Goal: Register for event/course

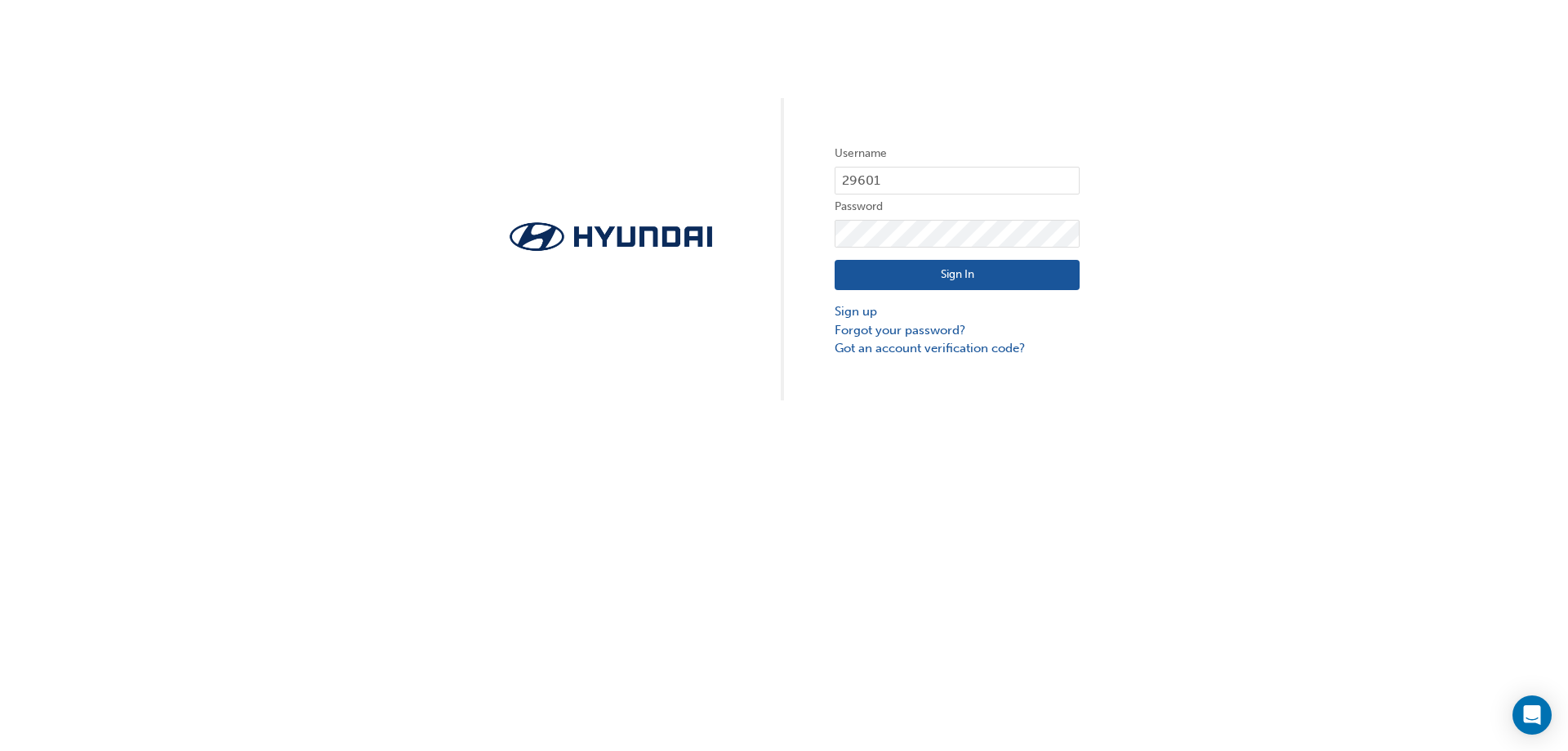
click at [945, 272] on button "Sign In" at bounding box center [957, 275] width 245 height 31
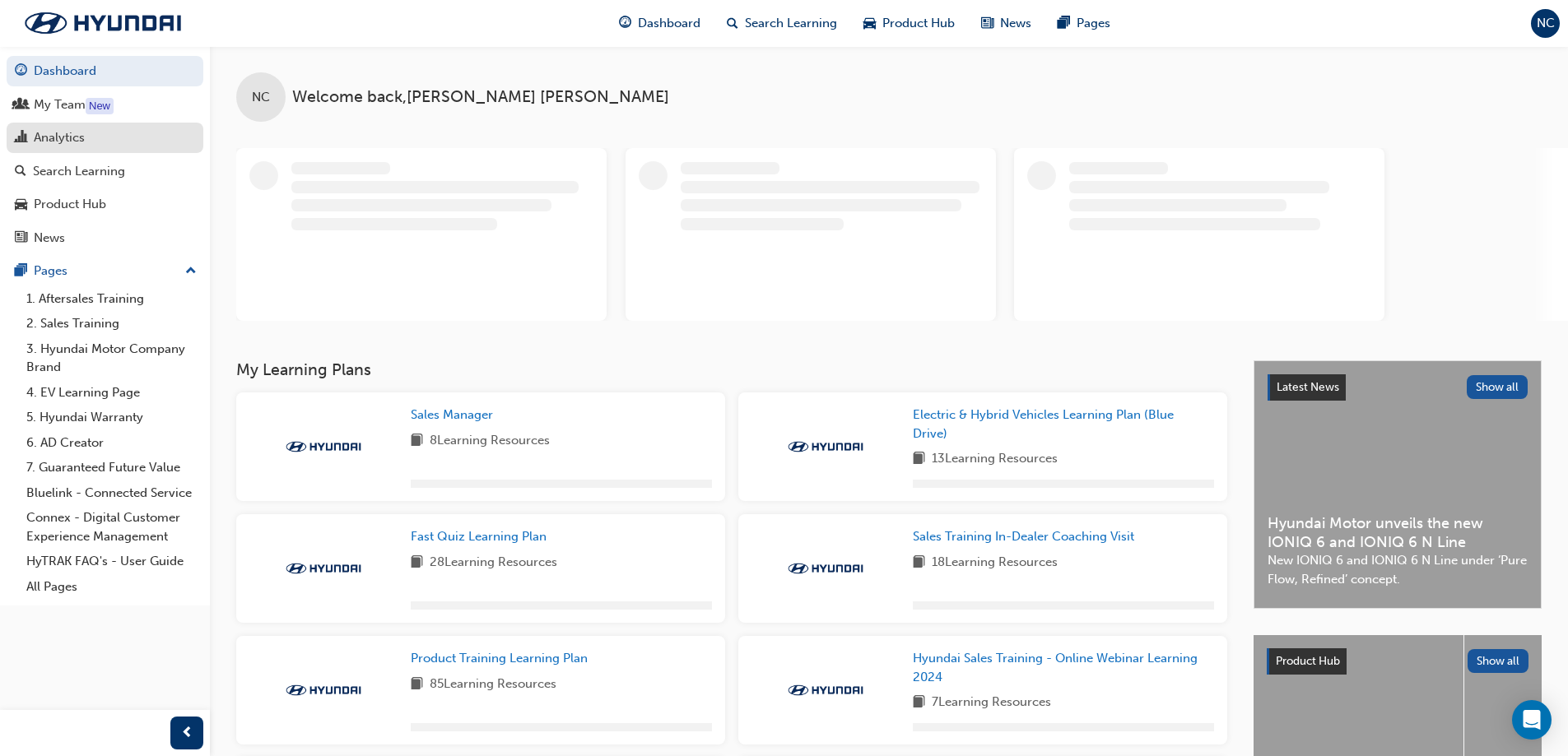
click at [55, 143] on div "Analytics" at bounding box center [59, 138] width 51 height 19
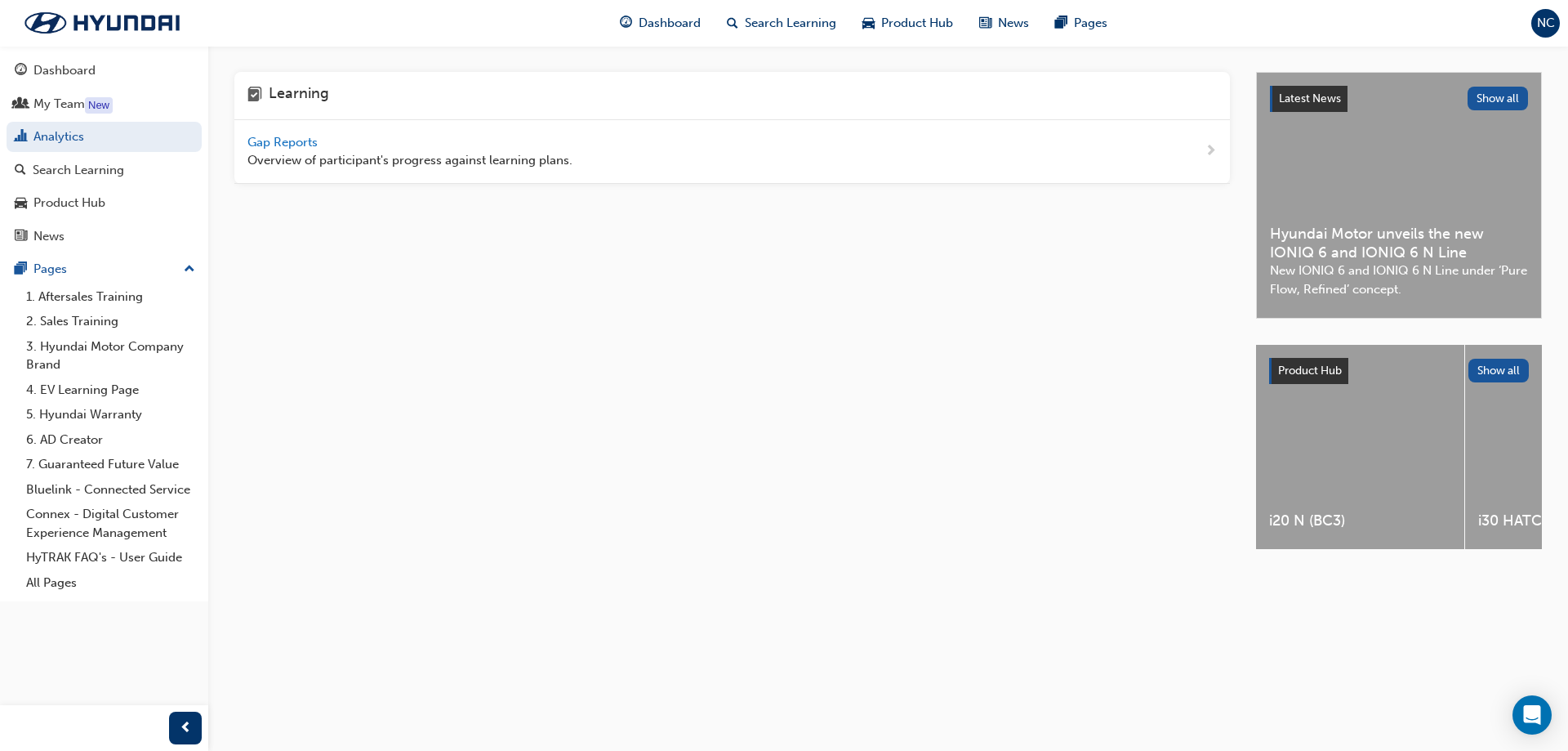
click at [282, 142] on span "Gap Reports" at bounding box center [284, 143] width 73 height 15
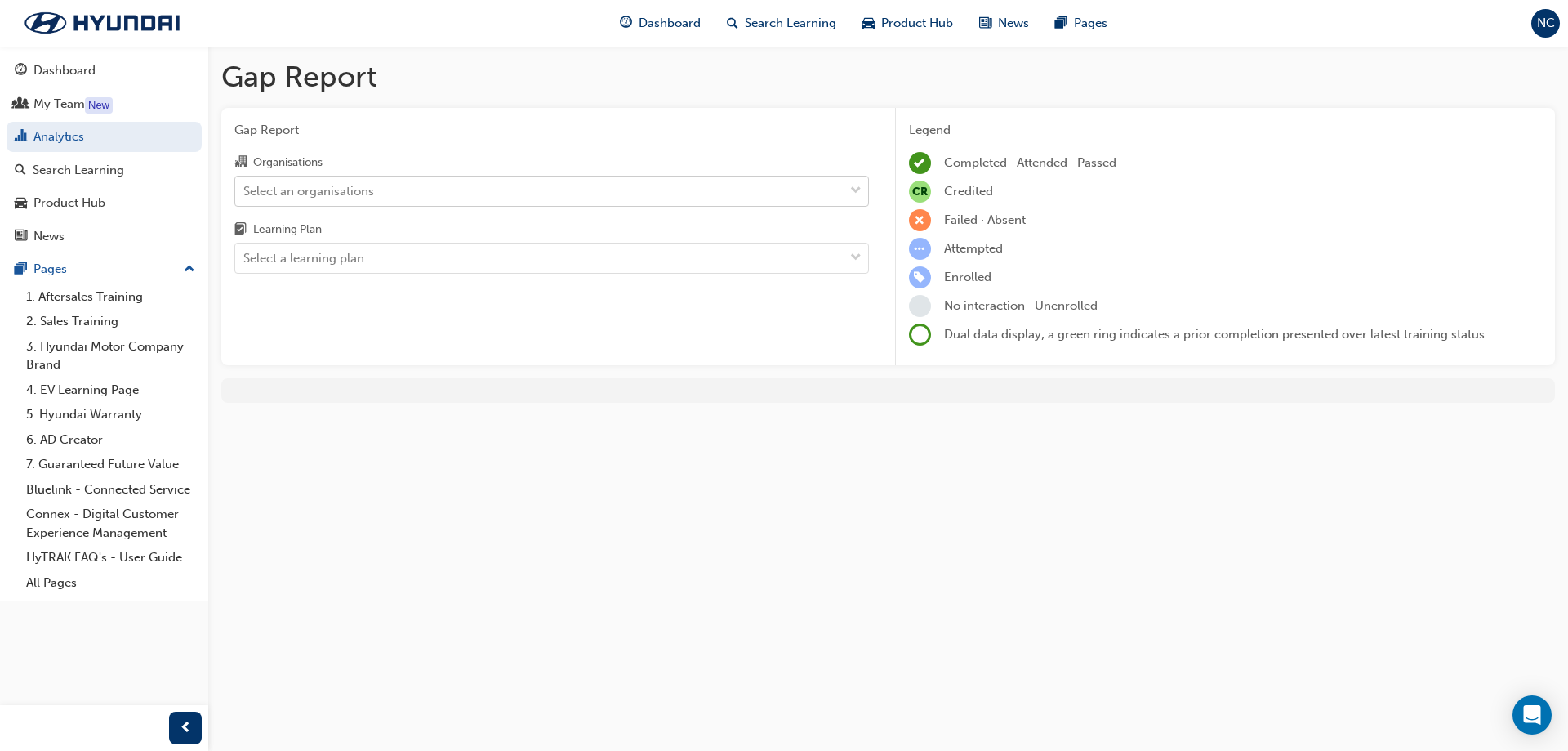
click at [454, 192] on div "Select an organisations" at bounding box center [539, 191] width 608 height 28
click at [245, 192] on input "Organisations Select an organisations" at bounding box center [244, 190] width 2 height 14
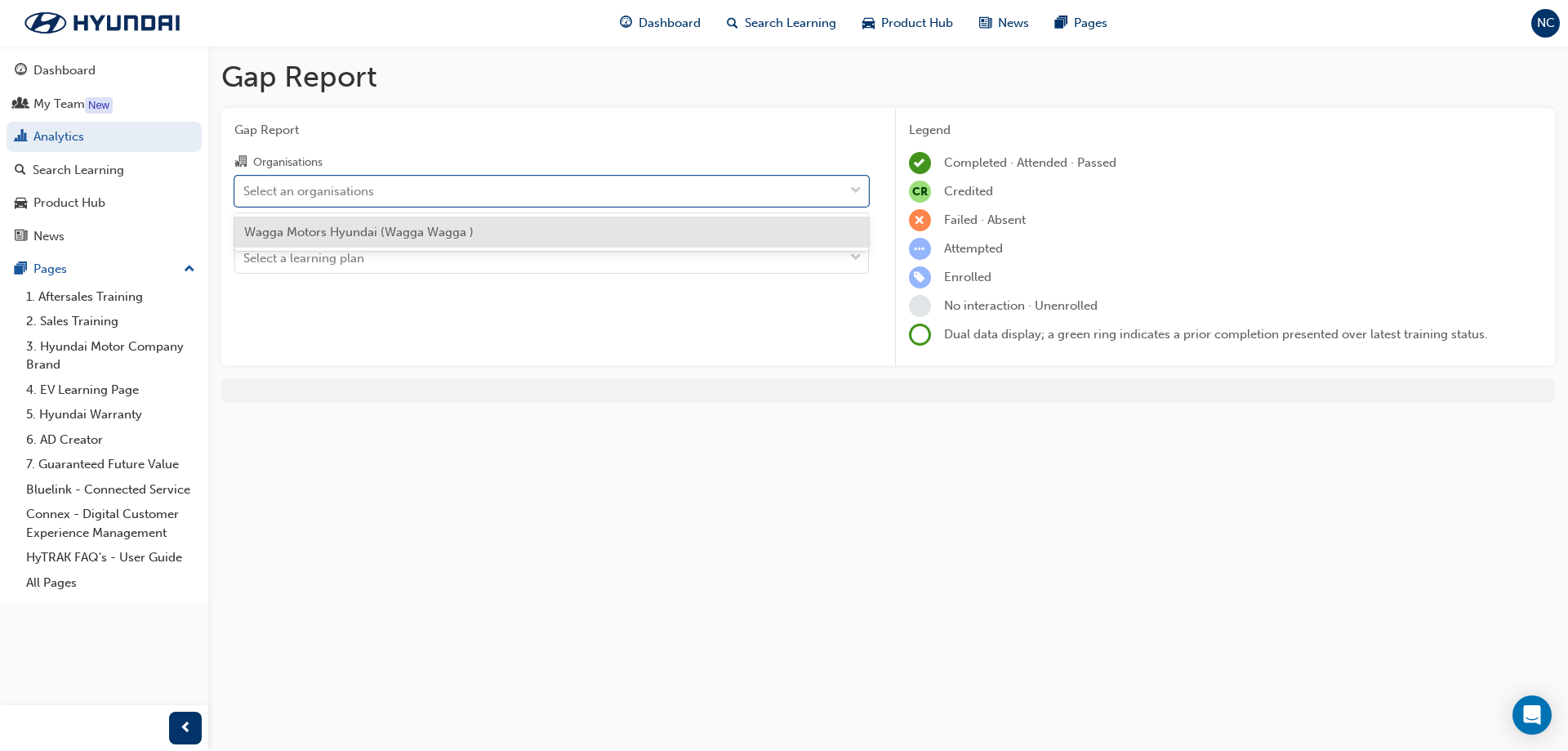
click at [422, 233] on span "Wagga Motors Hyundai (Wagga Wagga )" at bounding box center [359, 233] width 230 height 15
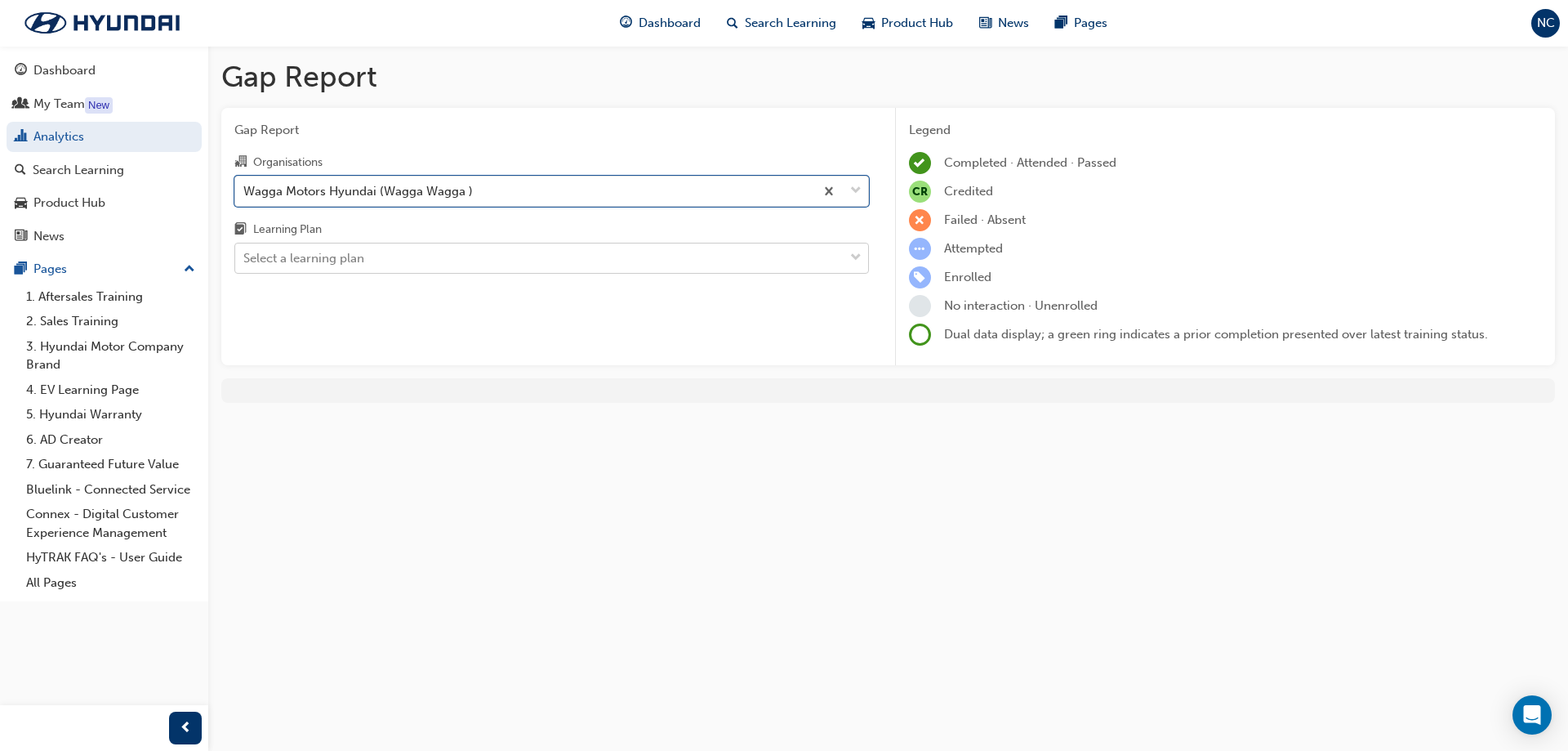
click at [413, 267] on div "Select a learning plan" at bounding box center [539, 258] width 608 height 28
click at [245, 265] on input "Learning Plan Select a learning plan" at bounding box center [244, 258] width 2 height 14
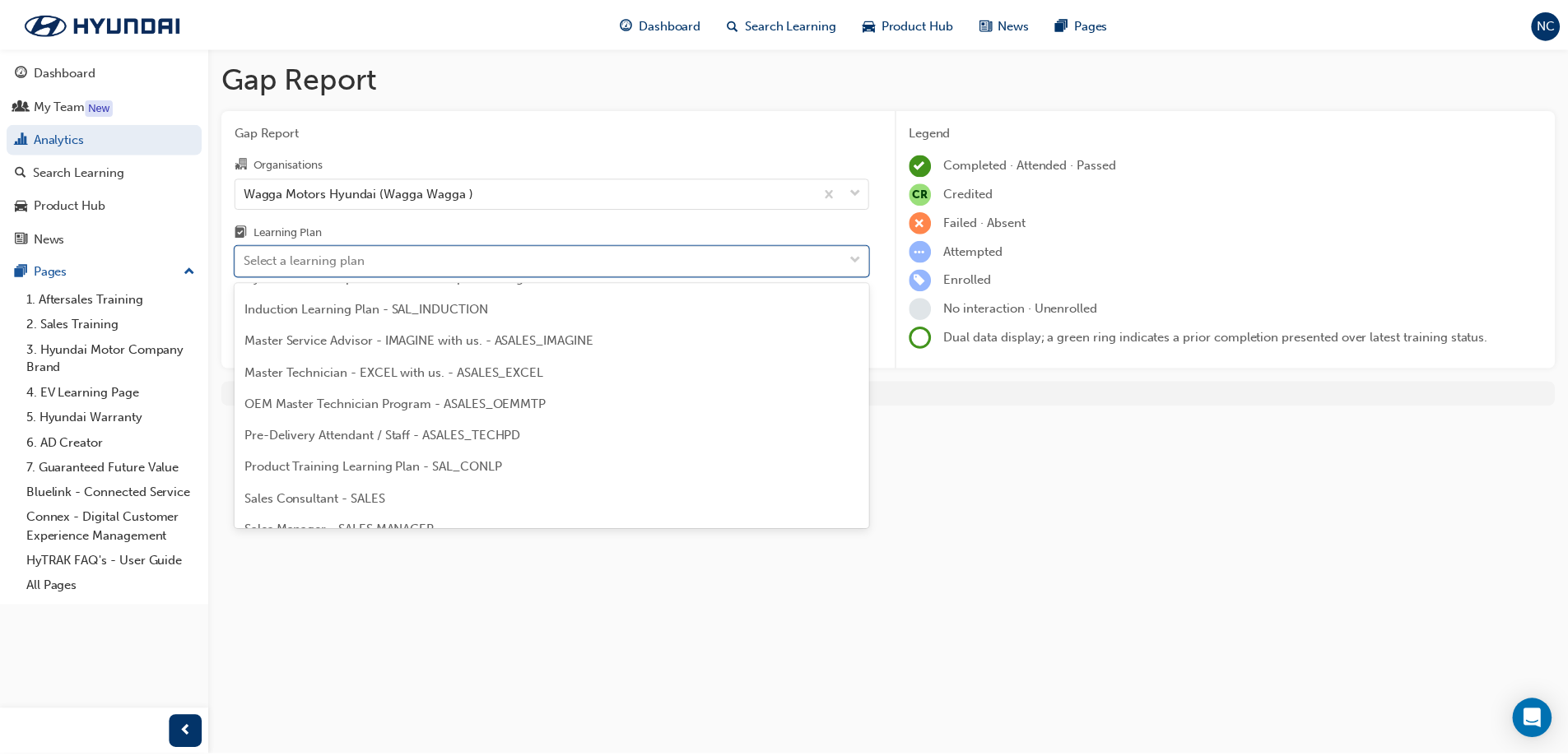
scroll to position [742, 0]
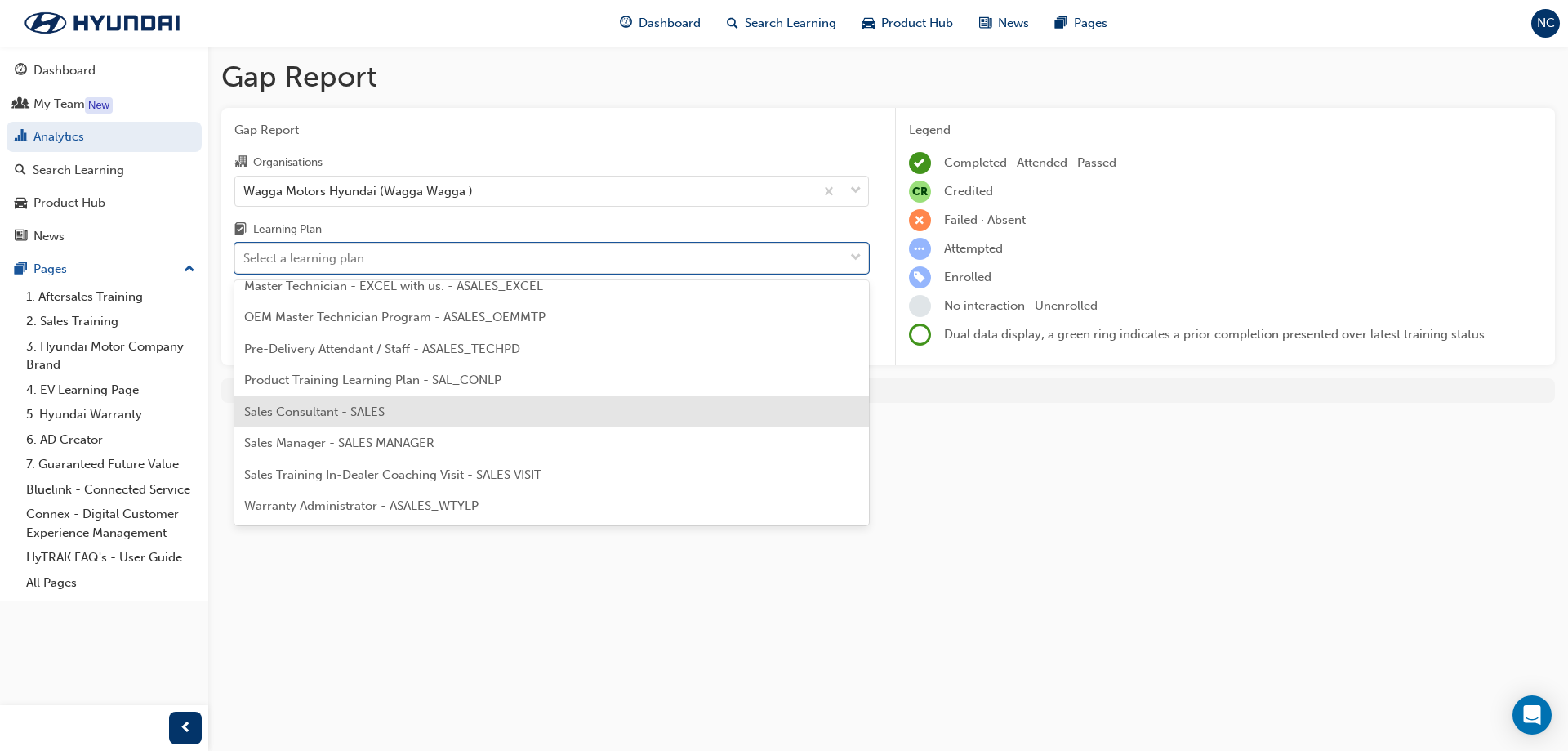
click at [438, 409] on div "Sales Consultant - SALES" at bounding box center [552, 413] width 635 height 32
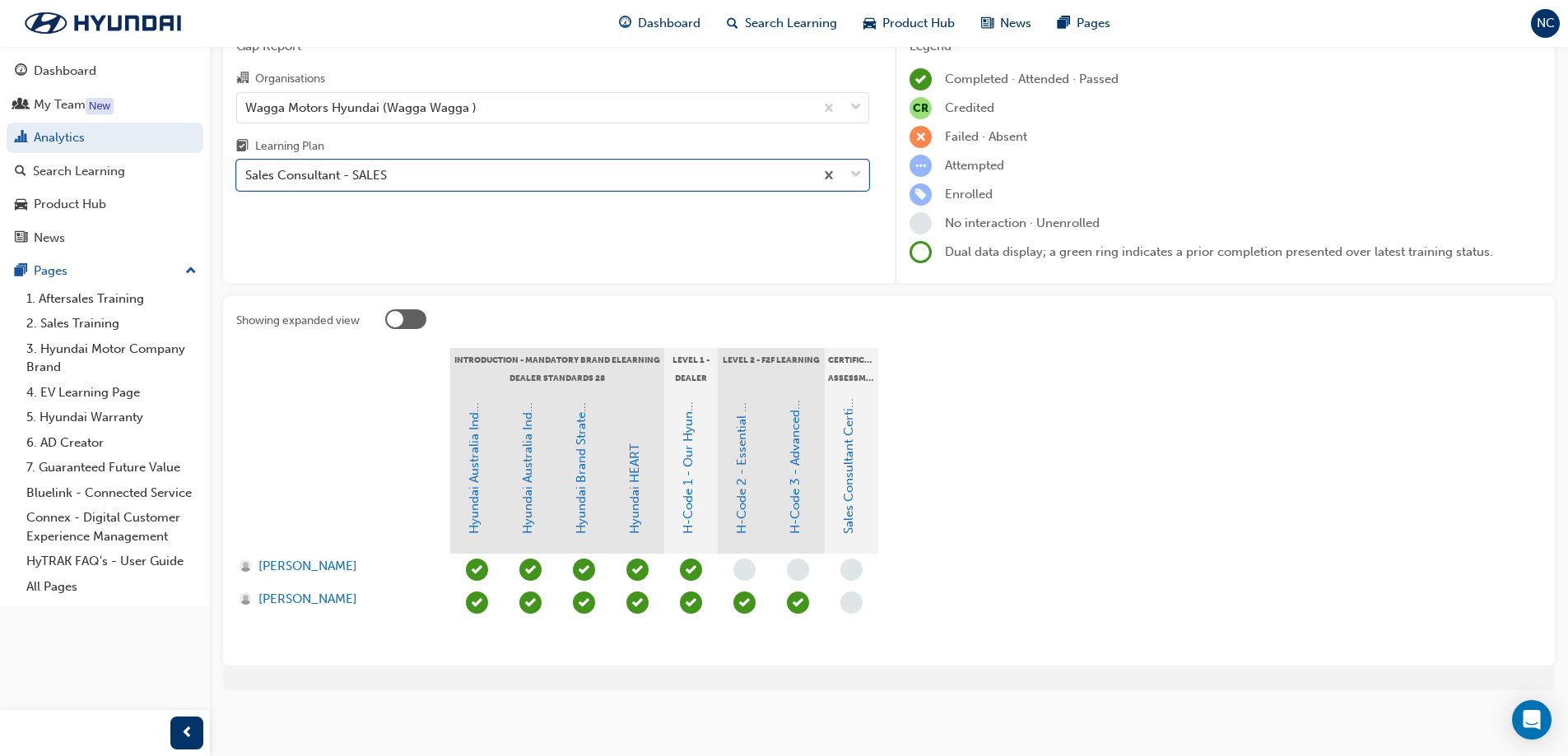
scroll to position [86, 0]
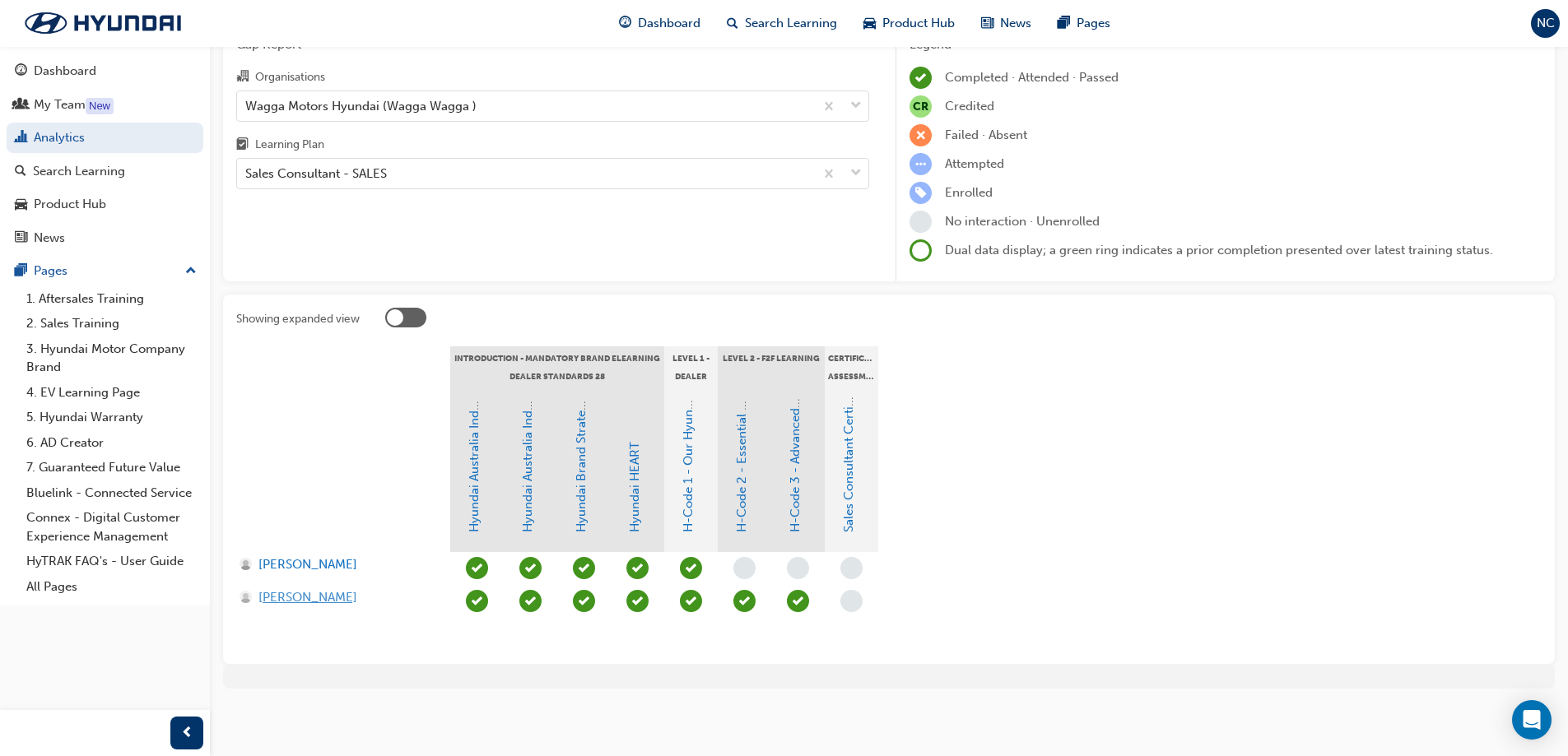
click at [327, 601] on span "[PERSON_NAME]" at bounding box center [308, 597] width 99 height 19
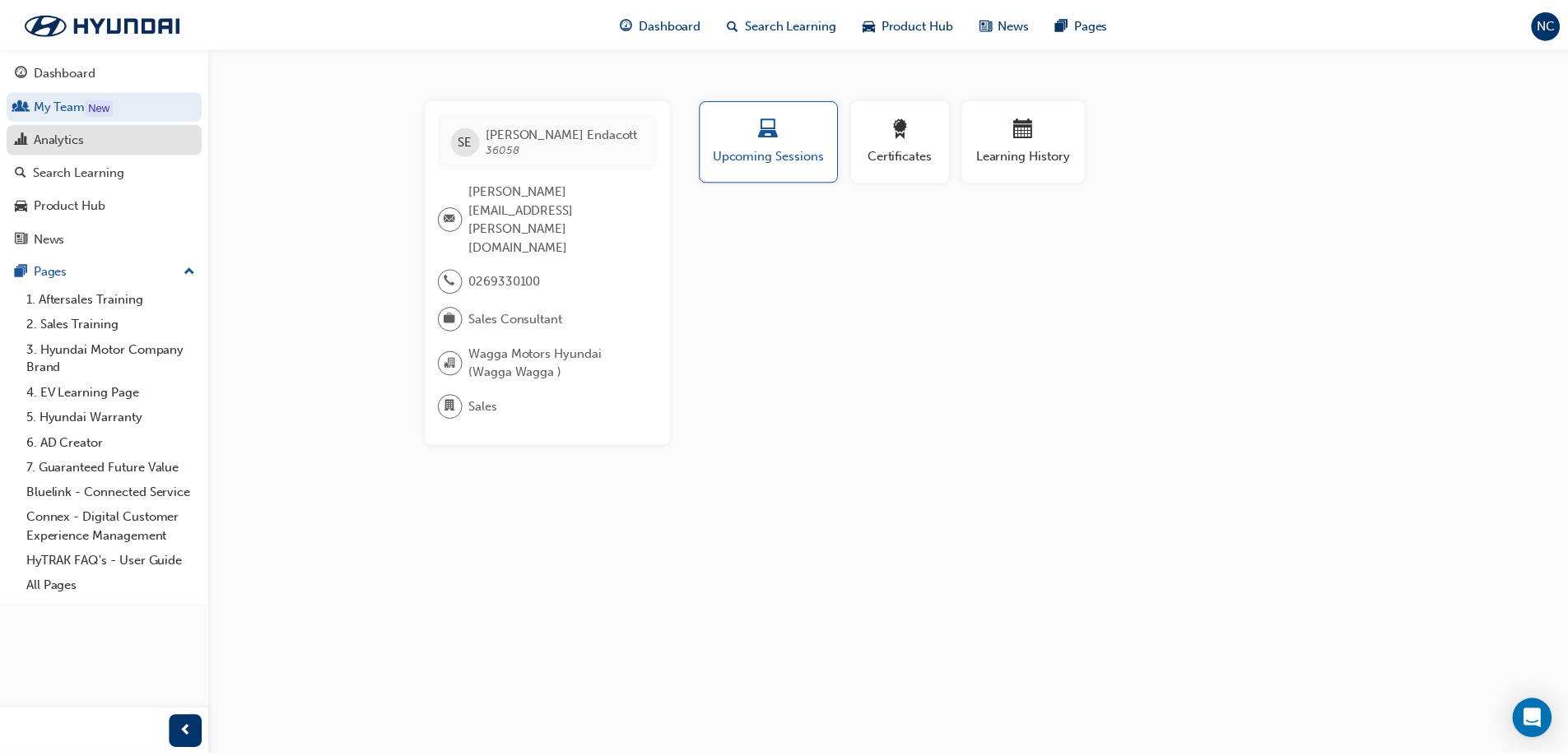
scroll to position [86, 0]
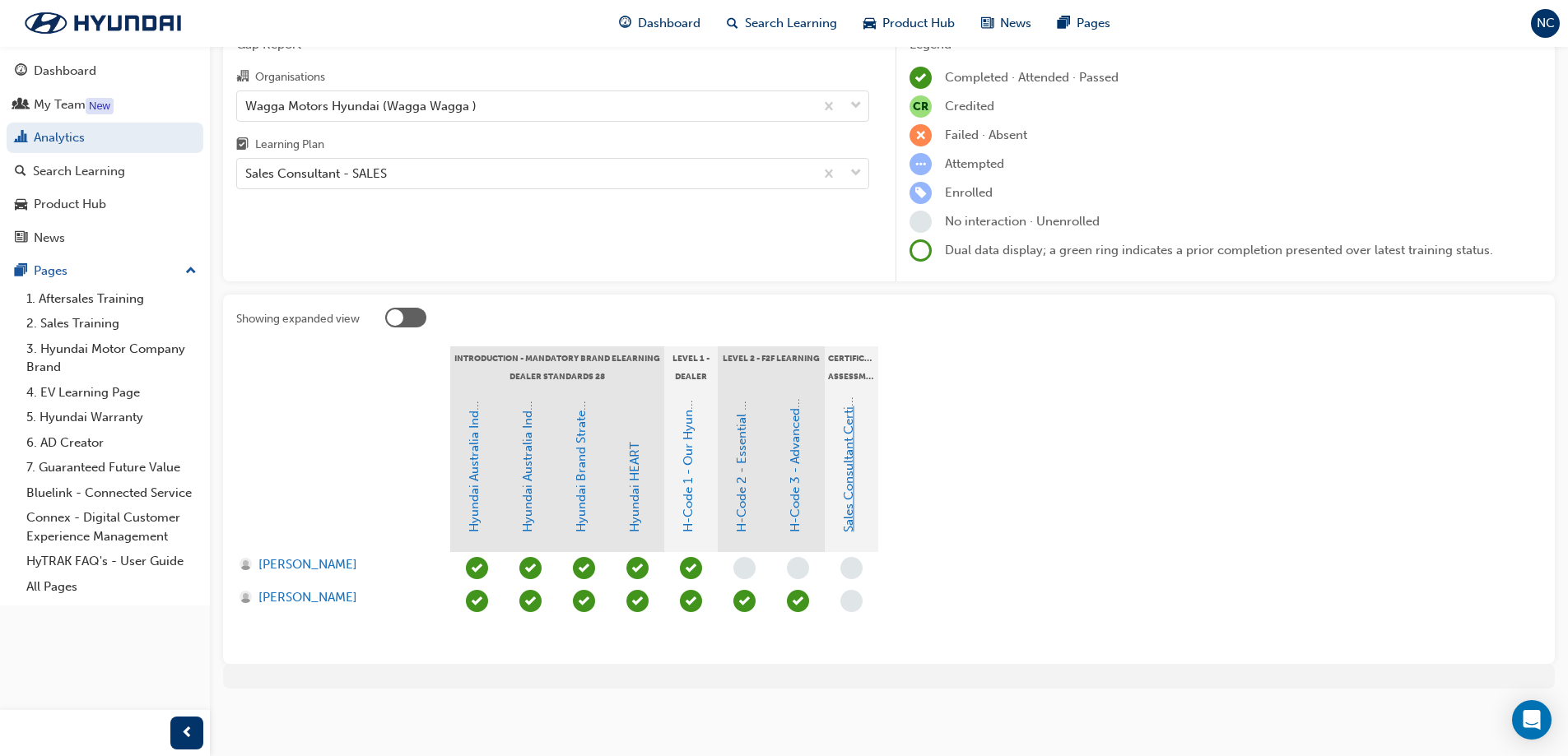
click at [849, 519] on link "Sales Consultant Certification Assessment" at bounding box center [849, 413] width 15 height 238
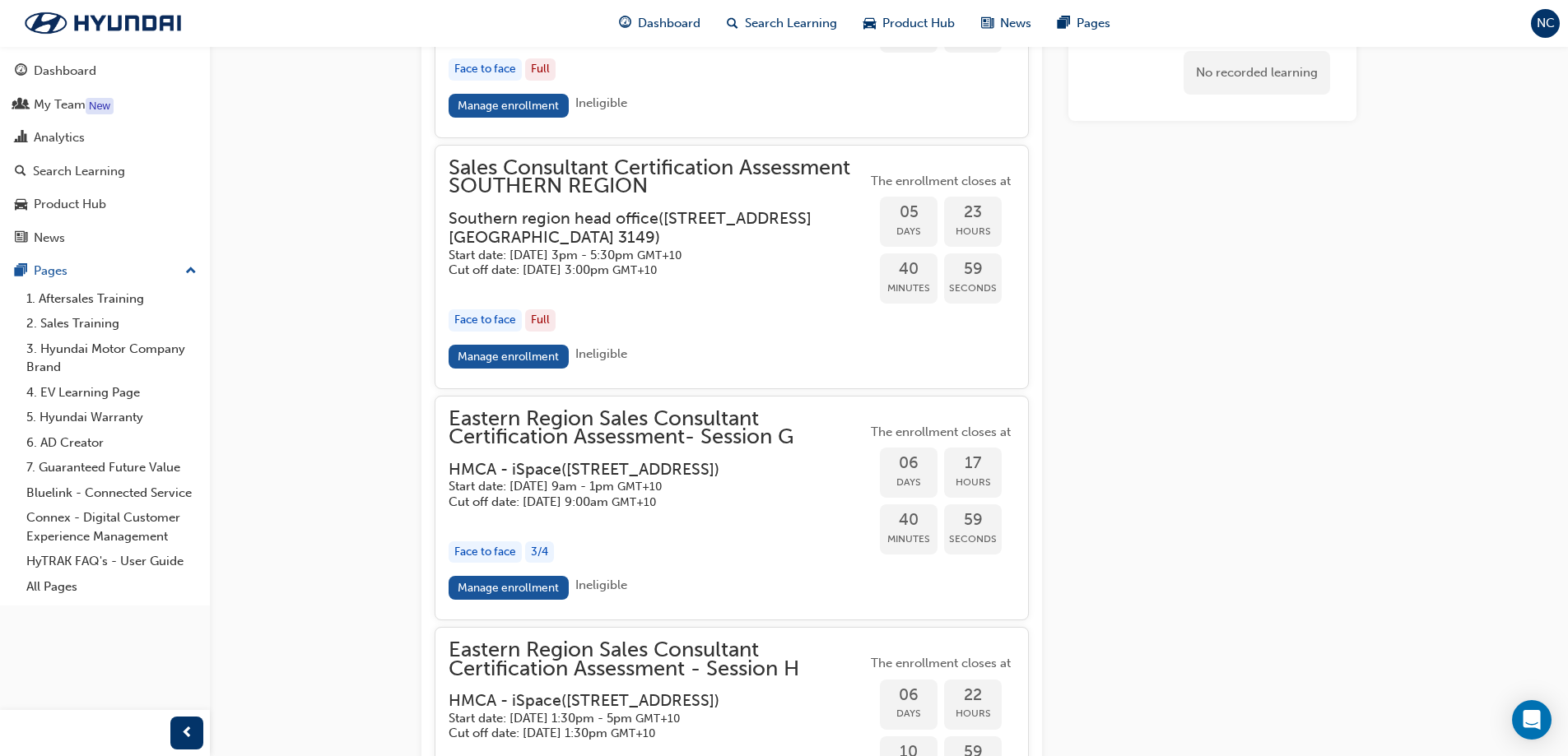
scroll to position [2932, 0]
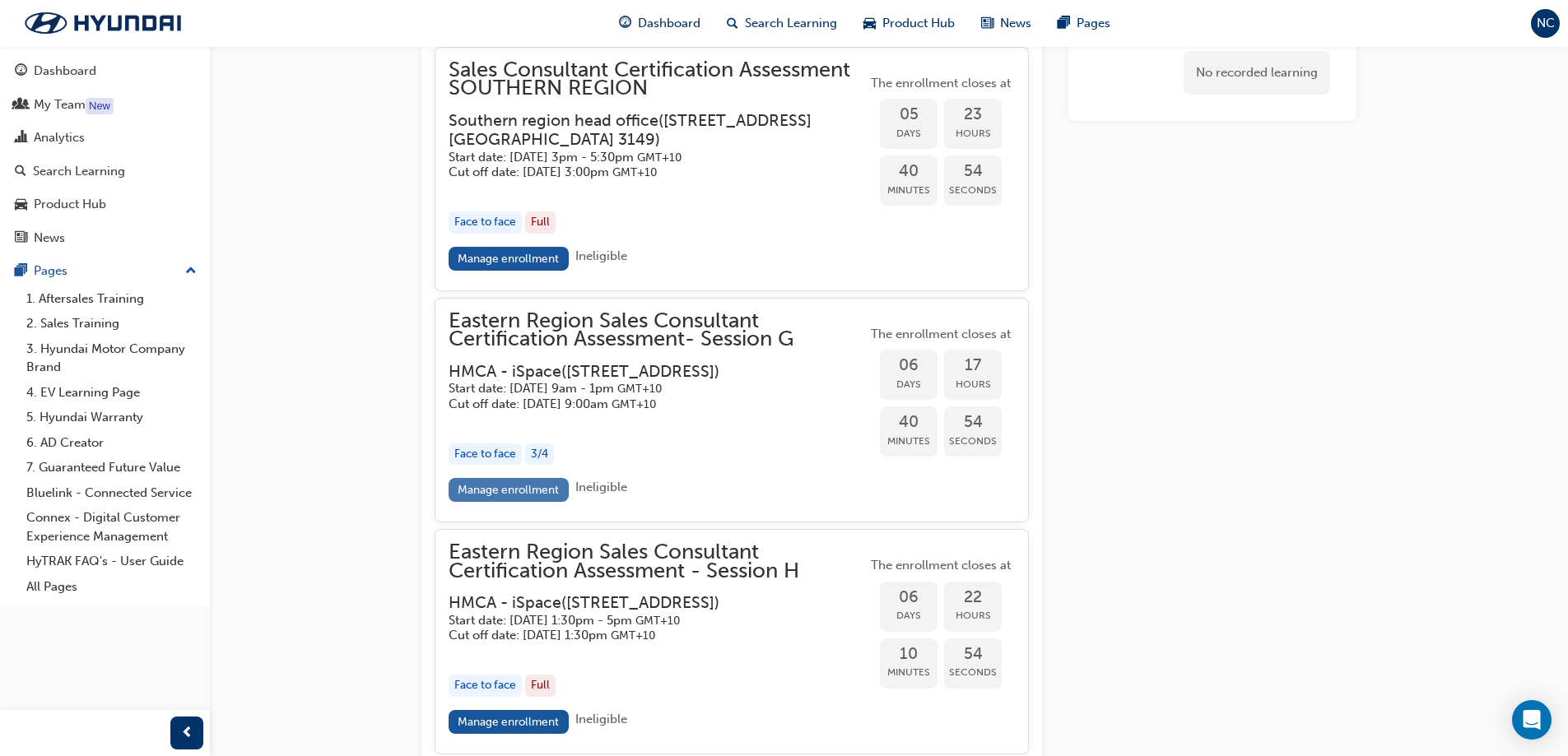
click at [504, 502] on link "Manage enrollment" at bounding box center [508, 490] width 120 height 23
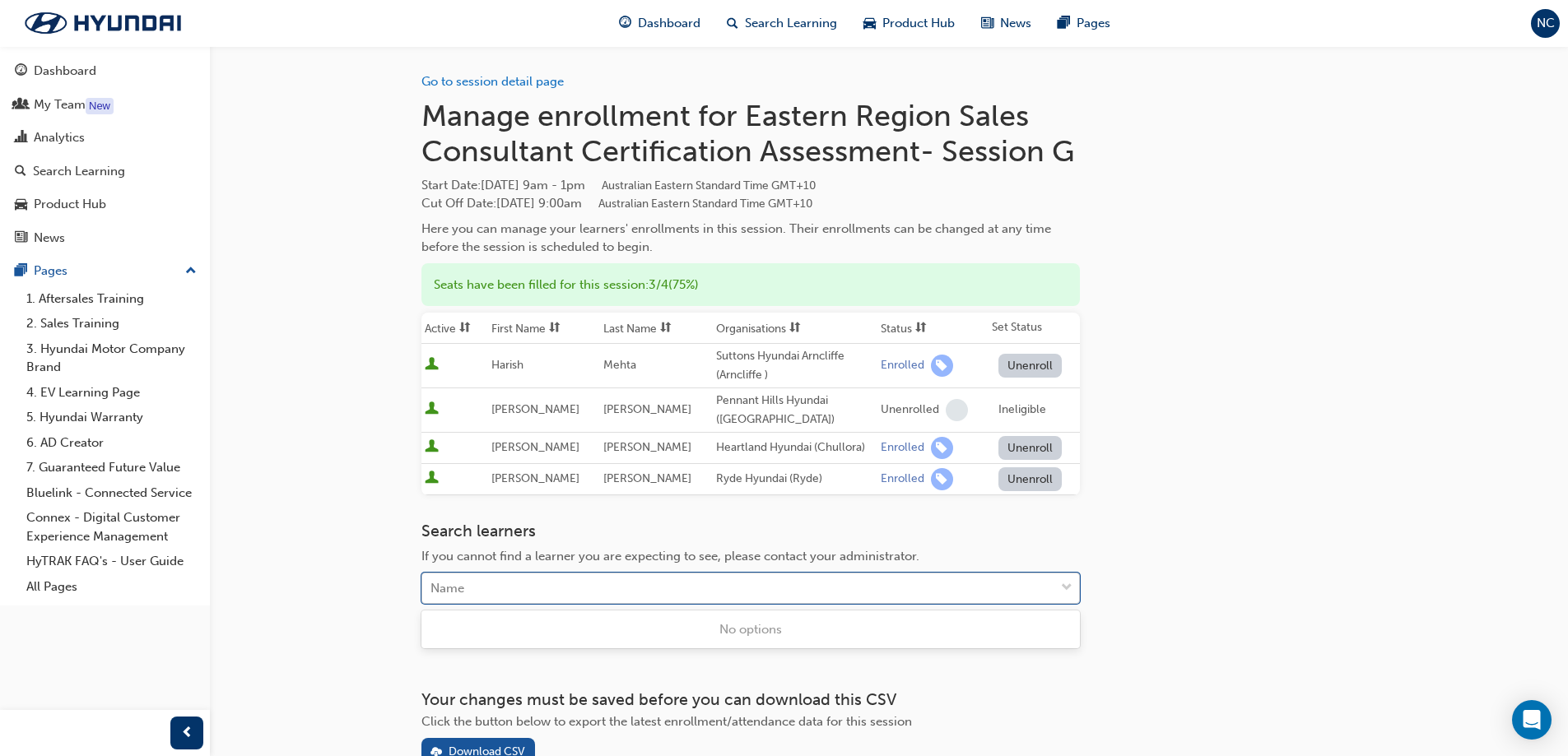
click at [494, 580] on div "Name" at bounding box center [738, 588] width 632 height 29
type input "[PERSON_NAME]"
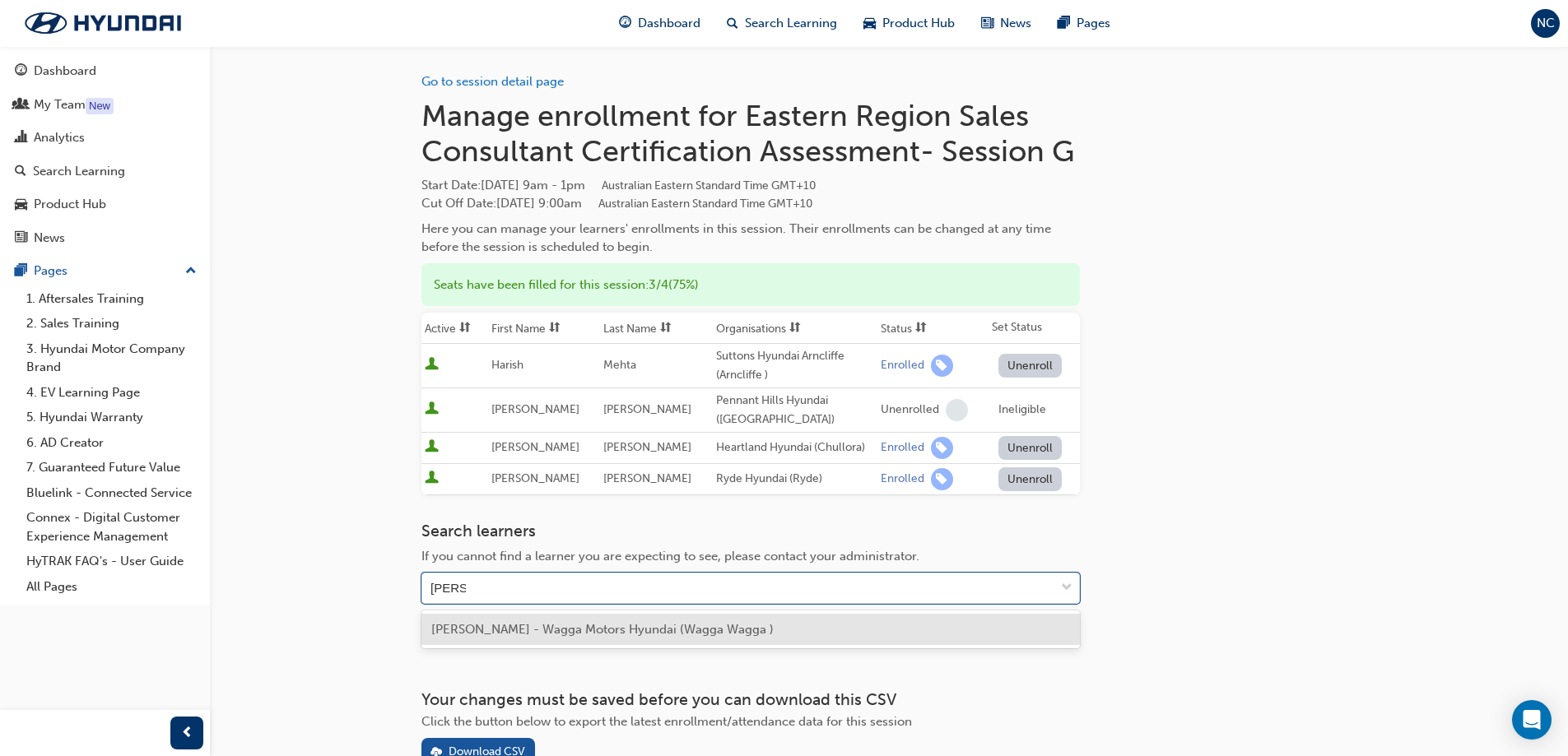
click at [573, 634] on span "[PERSON_NAME] - Wagga Motors Hyundai (Wagga Wagga )" at bounding box center [603, 629] width 342 height 15
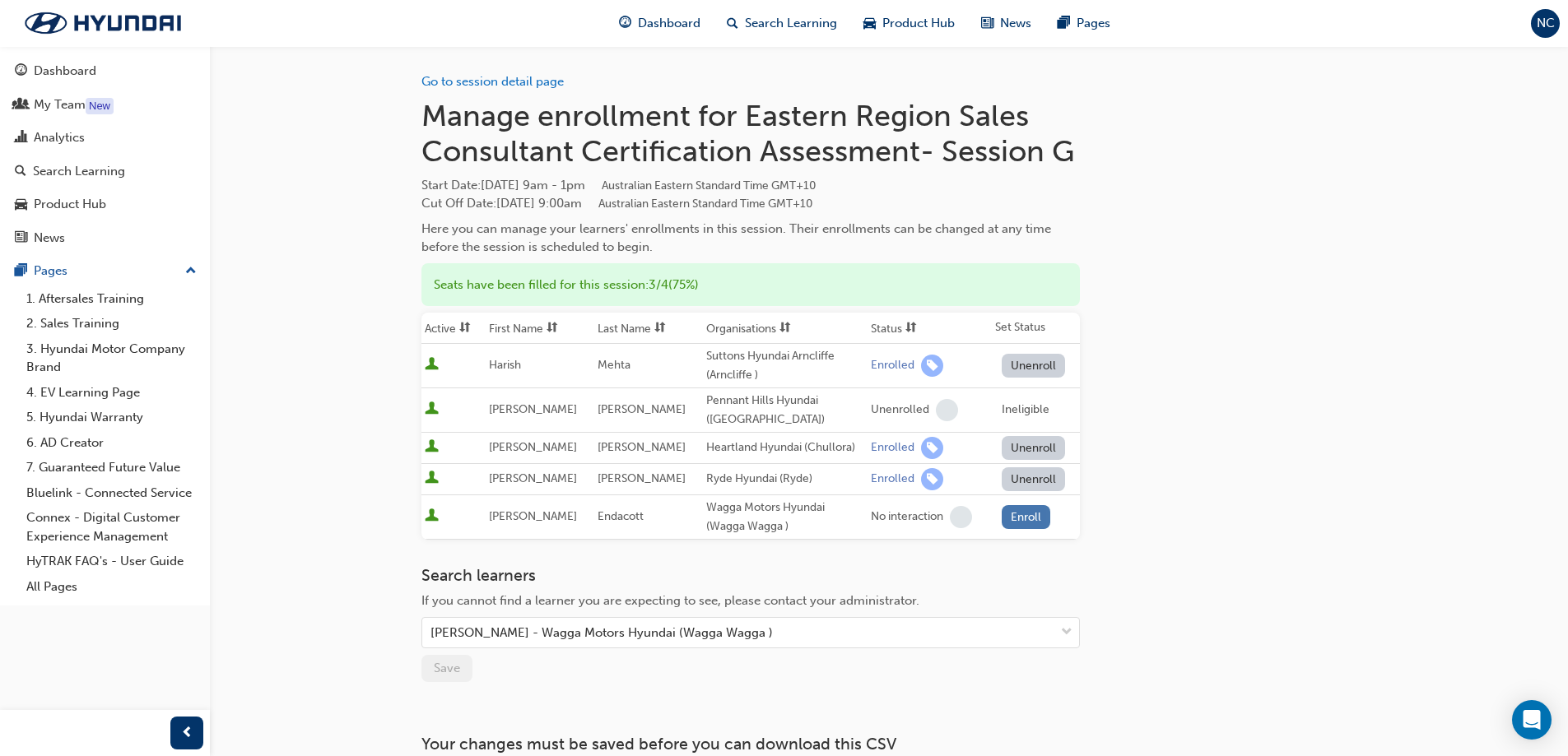
click at [1014, 514] on button "Enroll" at bounding box center [1026, 517] width 50 height 23
